Goal: Check status: Check status

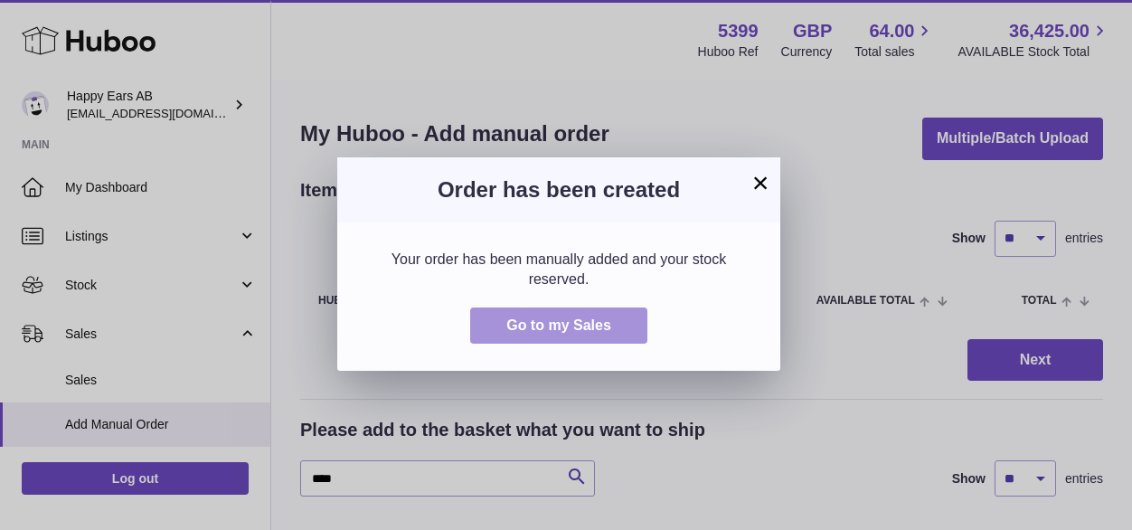
click at [603, 315] on button "Go to my Sales" at bounding box center [558, 325] width 177 height 37
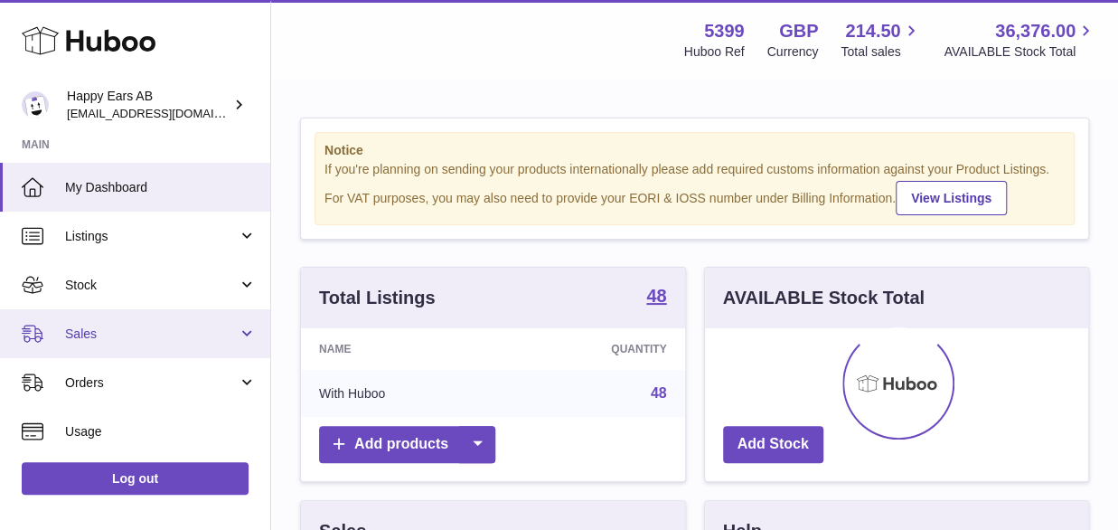
scroll to position [282, 383]
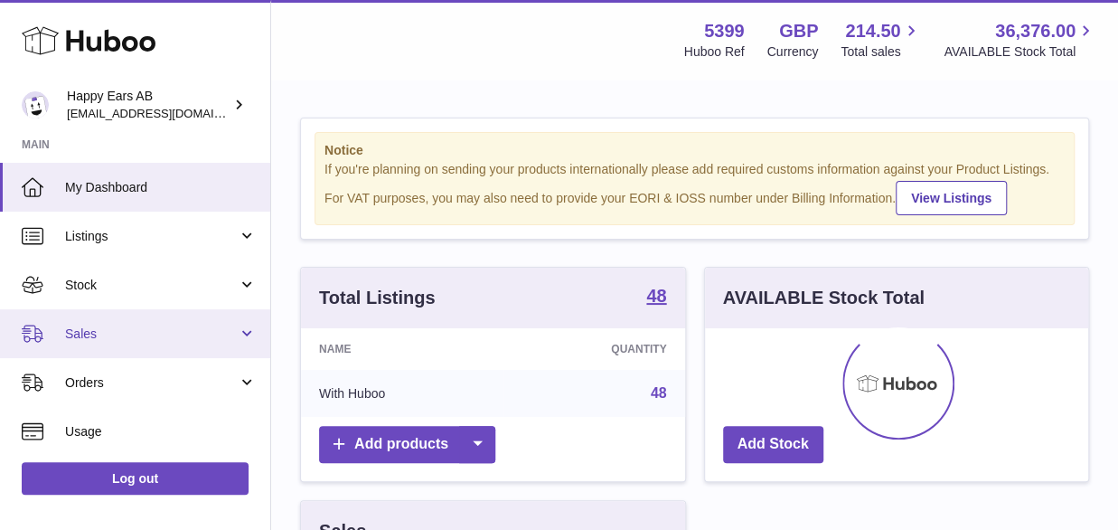
click at [148, 339] on span "Sales" at bounding box center [151, 333] width 173 height 17
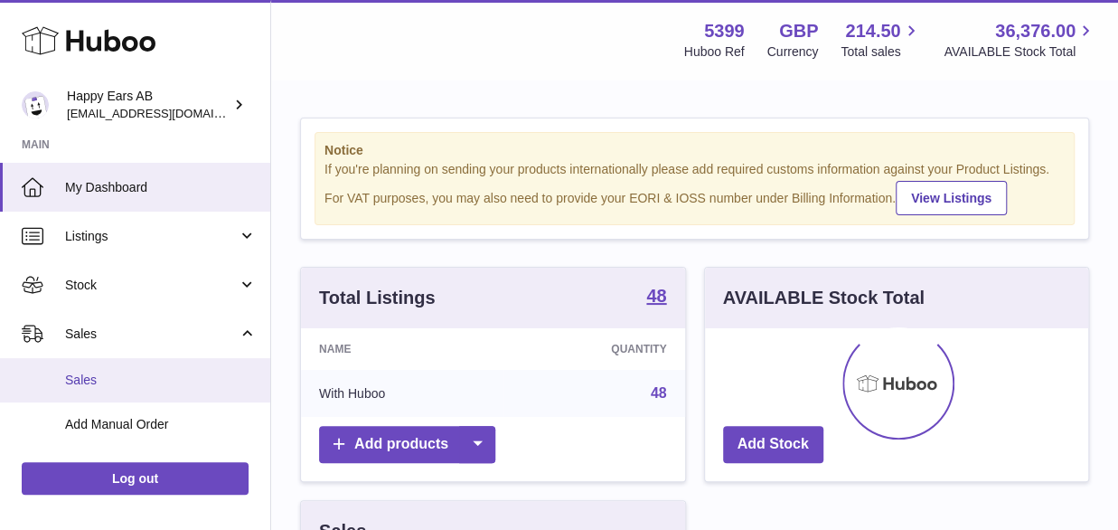
click at [127, 378] on span "Sales" at bounding box center [161, 380] width 192 height 17
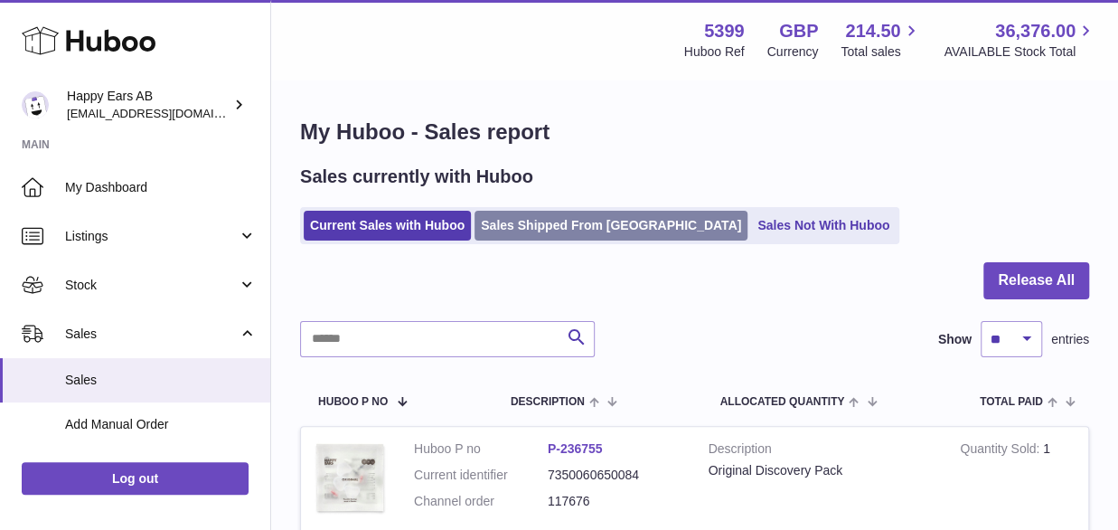
click at [526, 229] on link "Sales Shipped From [GEOGRAPHIC_DATA]" at bounding box center [611, 226] width 273 height 30
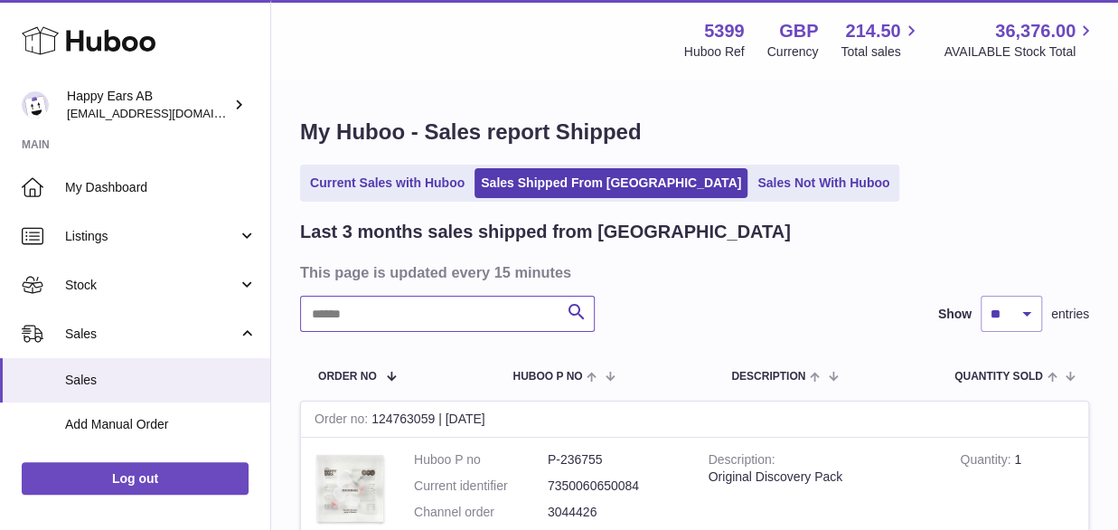
click at [421, 312] on input "text" at bounding box center [447, 314] width 295 height 36
paste input "*******"
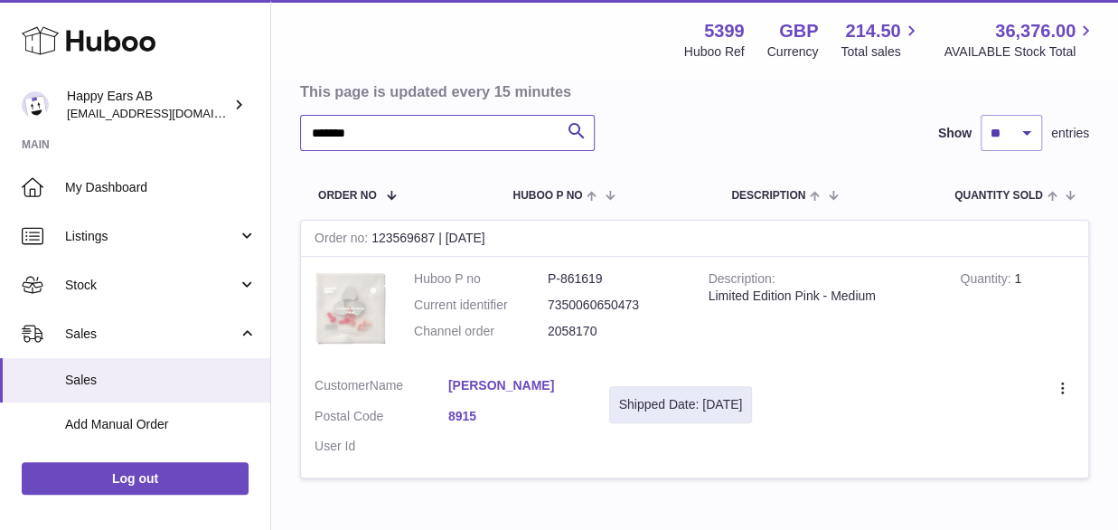
scroll to position [271, 0]
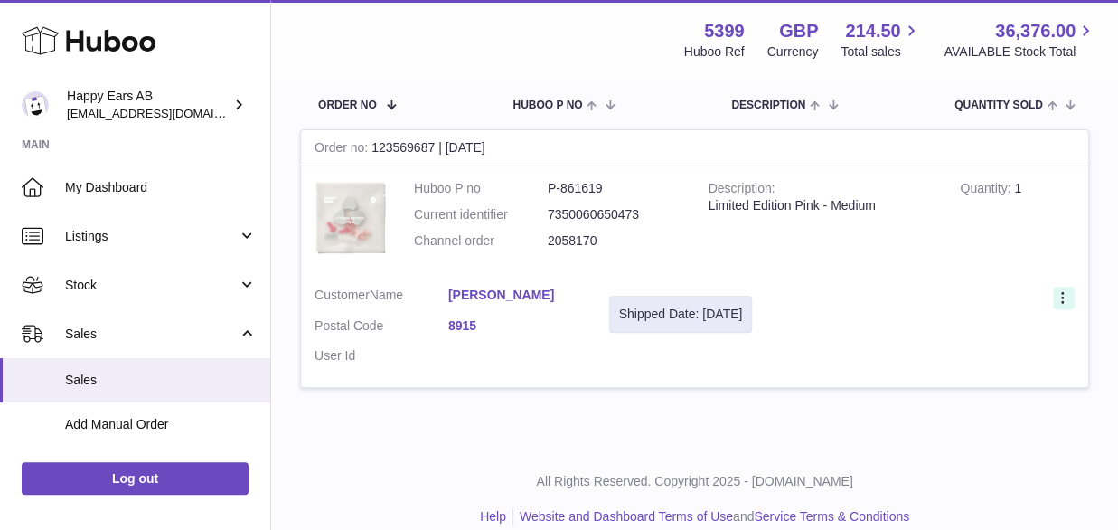
type input "*******"
click at [1062, 288] on div at bounding box center [1064, 298] width 22 height 23
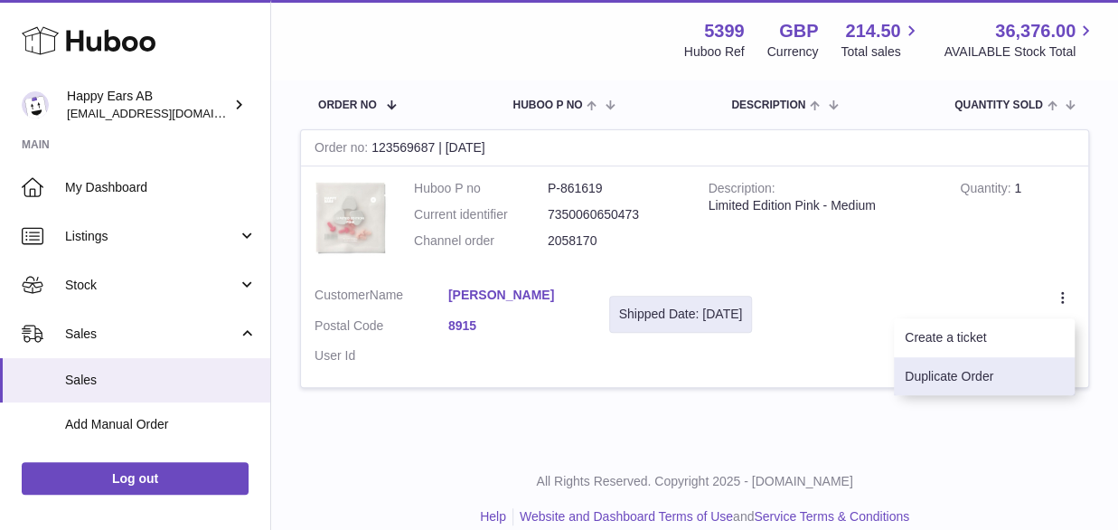
click at [929, 367] on li "Duplicate Order" at bounding box center [984, 376] width 181 height 39
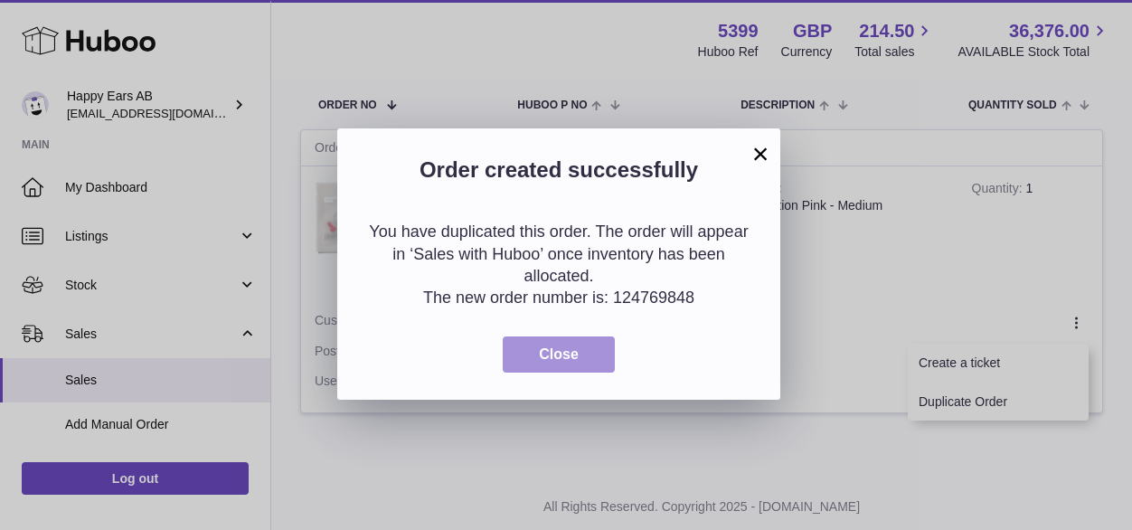
click at [589, 340] on button "Close" at bounding box center [559, 354] width 112 height 37
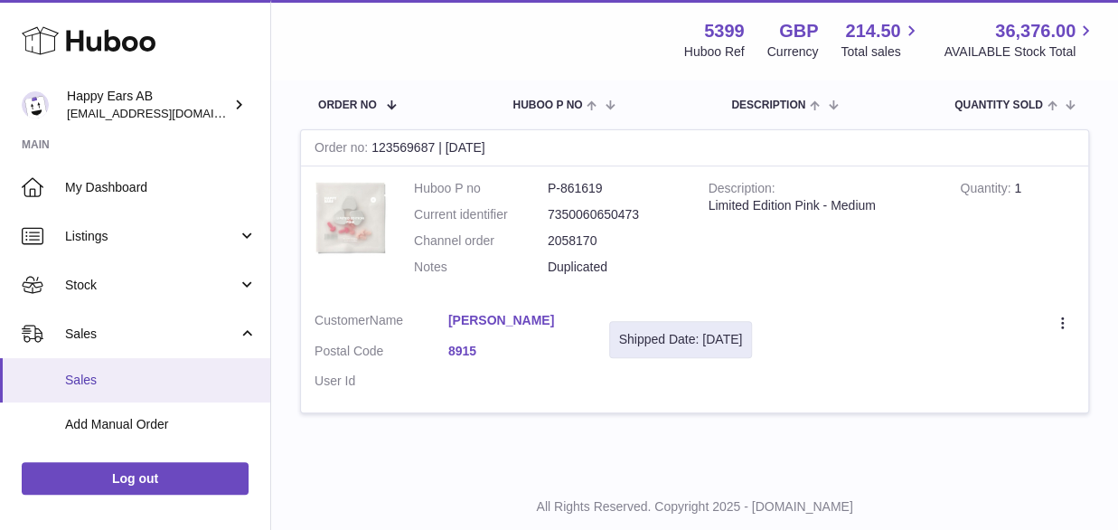
click at [75, 373] on span "Sales" at bounding box center [161, 380] width 192 height 17
